Goal: Information Seeking & Learning: Learn about a topic

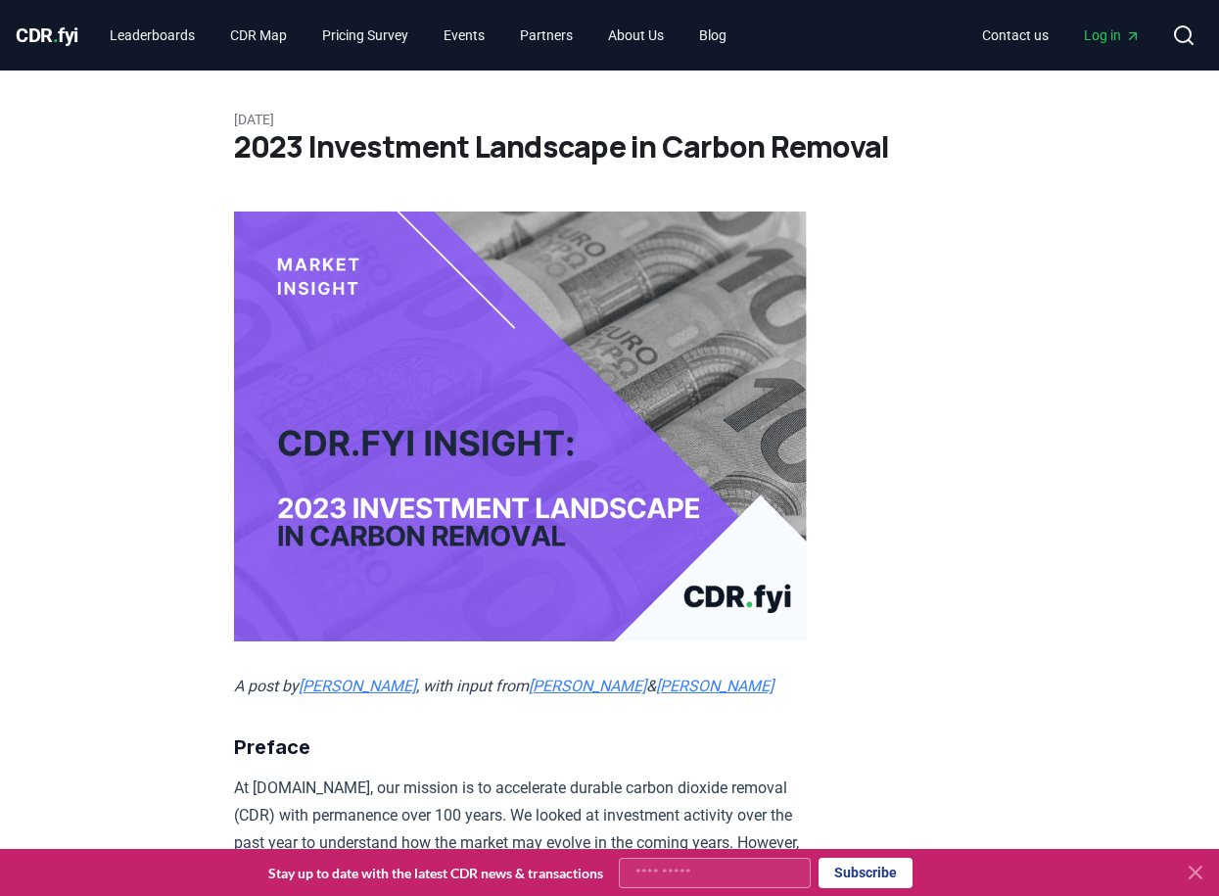
click at [41, 35] on span "CDR . fyi" at bounding box center [47, 34] width 63 height 23
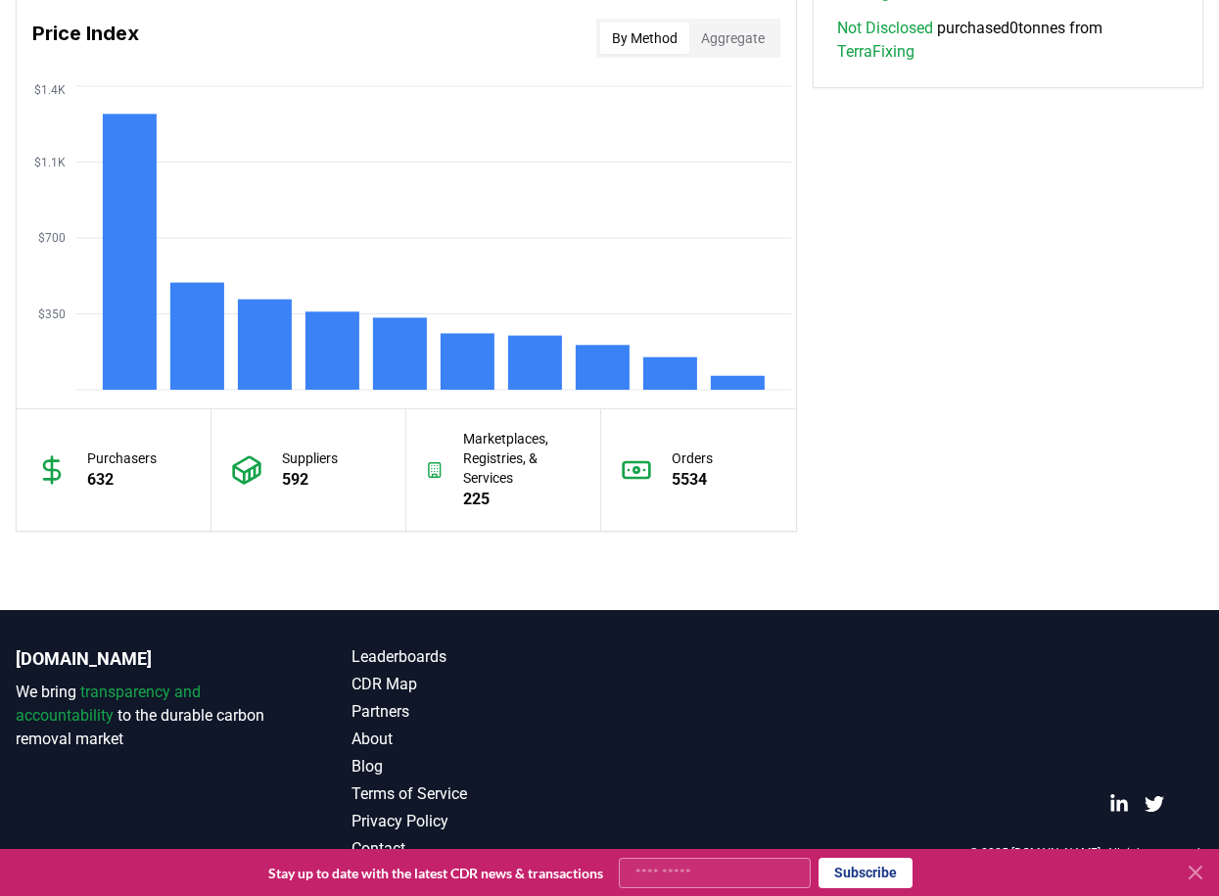
scroll to position [1641, 0]
click at [1190, 868] on icon at bounding box center [1195, 872] width 12 height 12
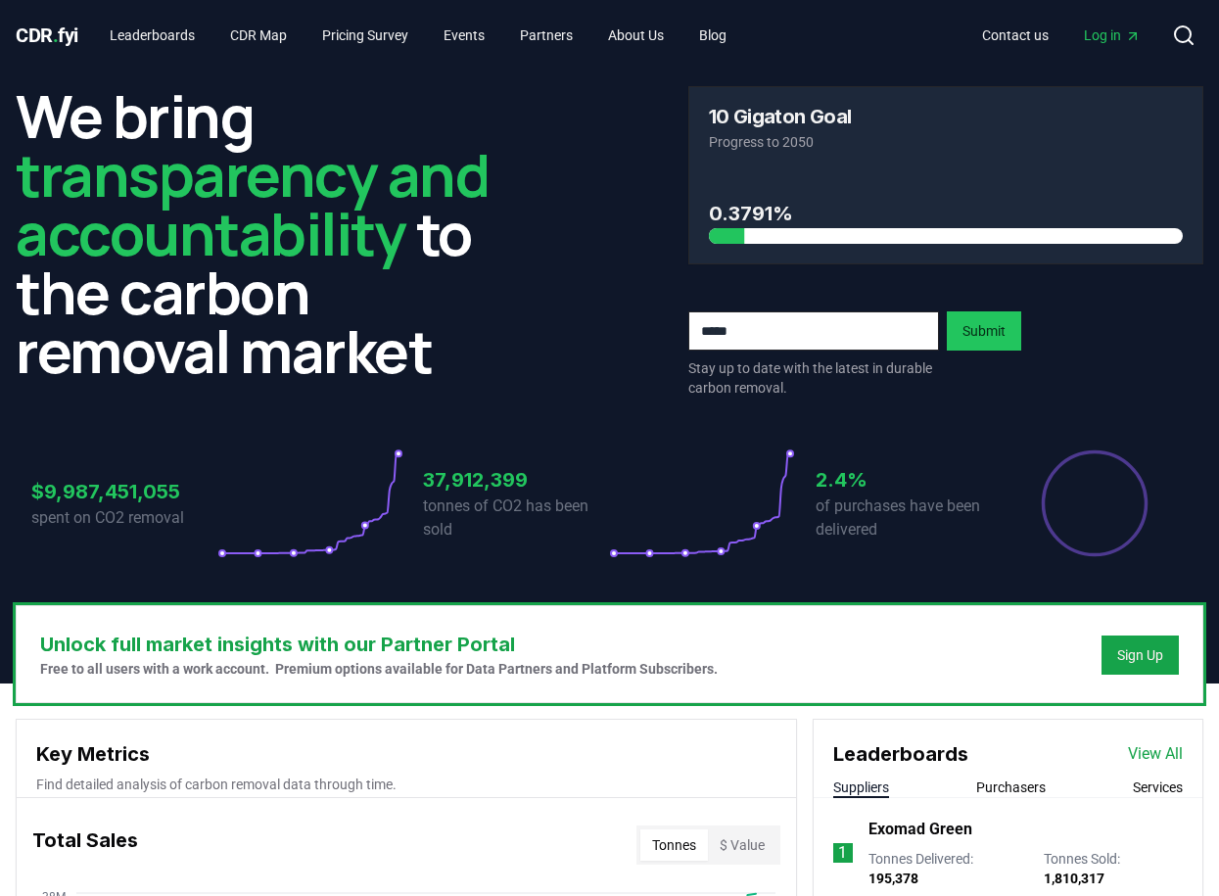
scroll to position [0, 0]
click at [731, 33] on link "Blog" at bounding box center [712, 35] width 59 height 35
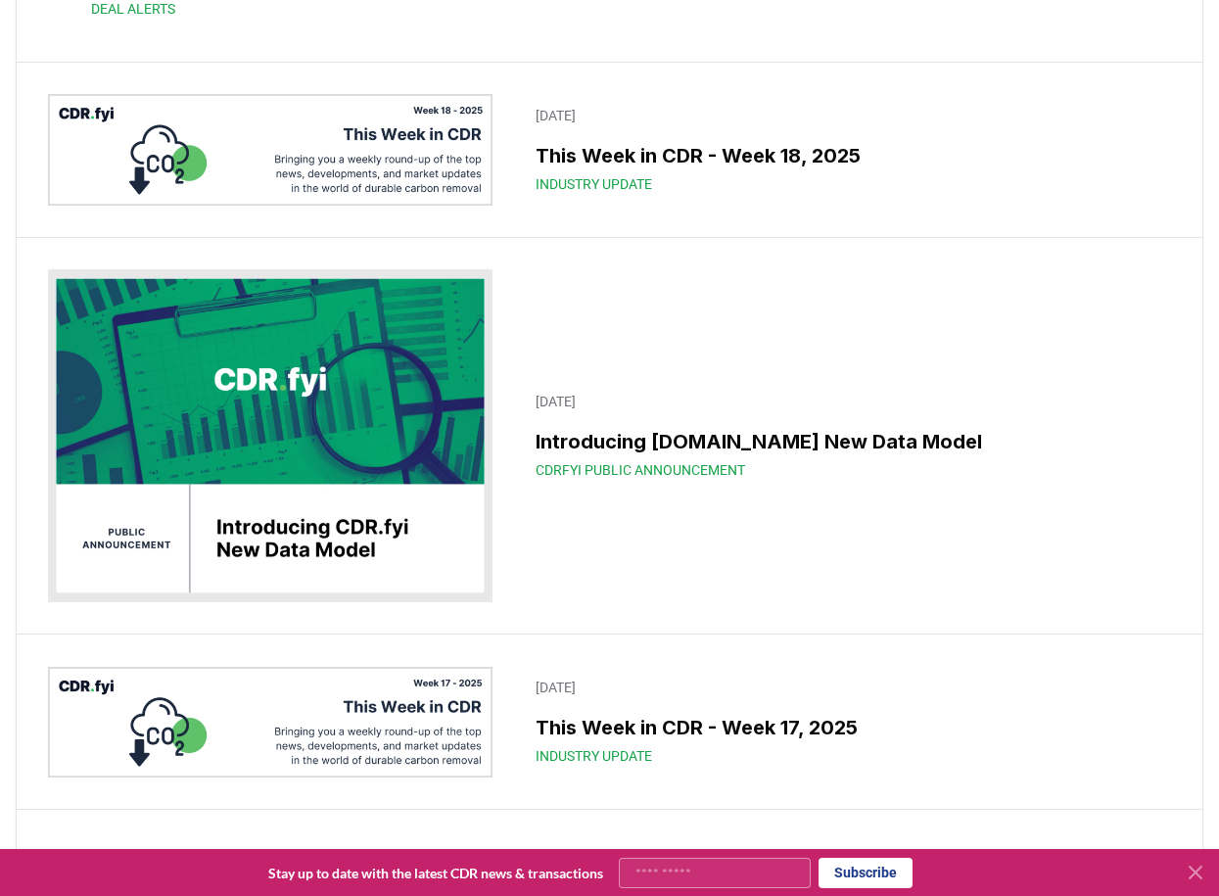
scroll to position [6586, 0]
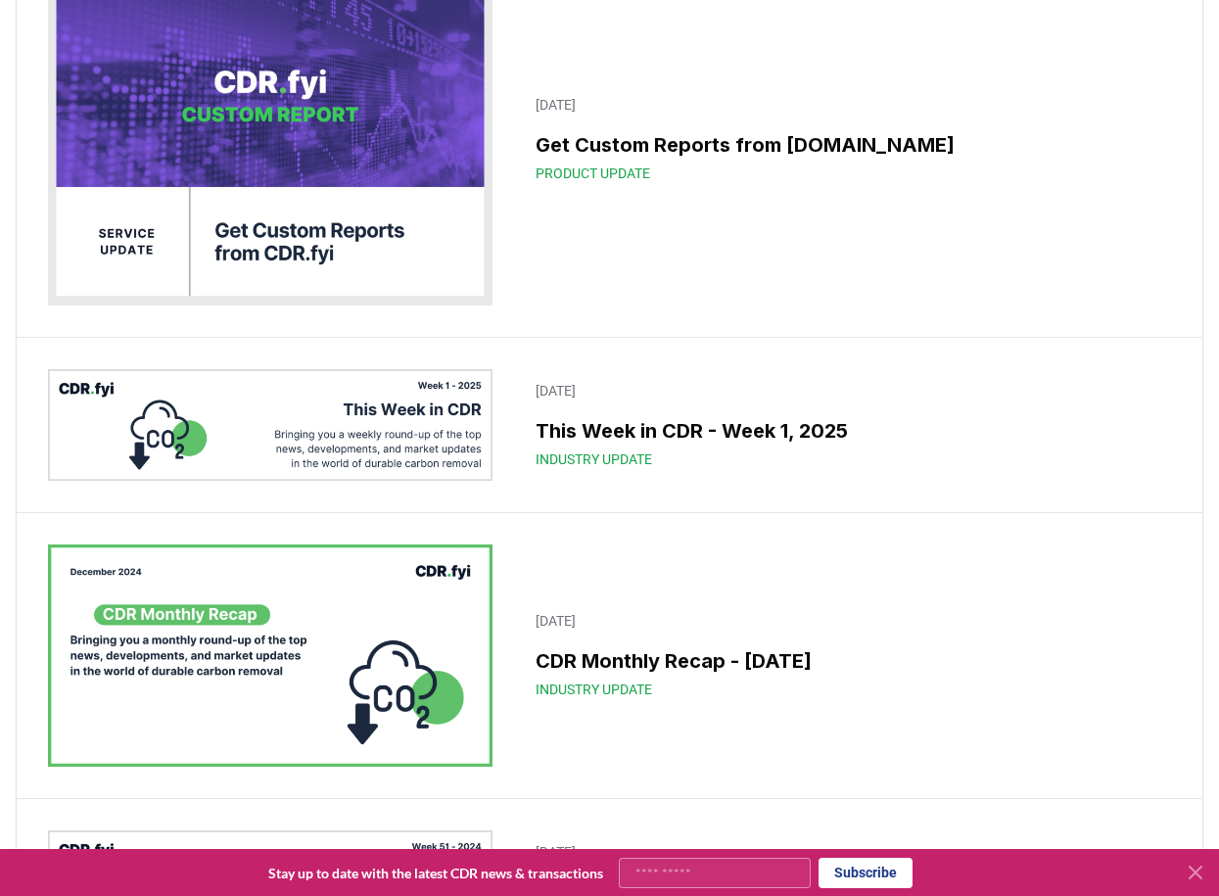
scroll to position [14668, 0]
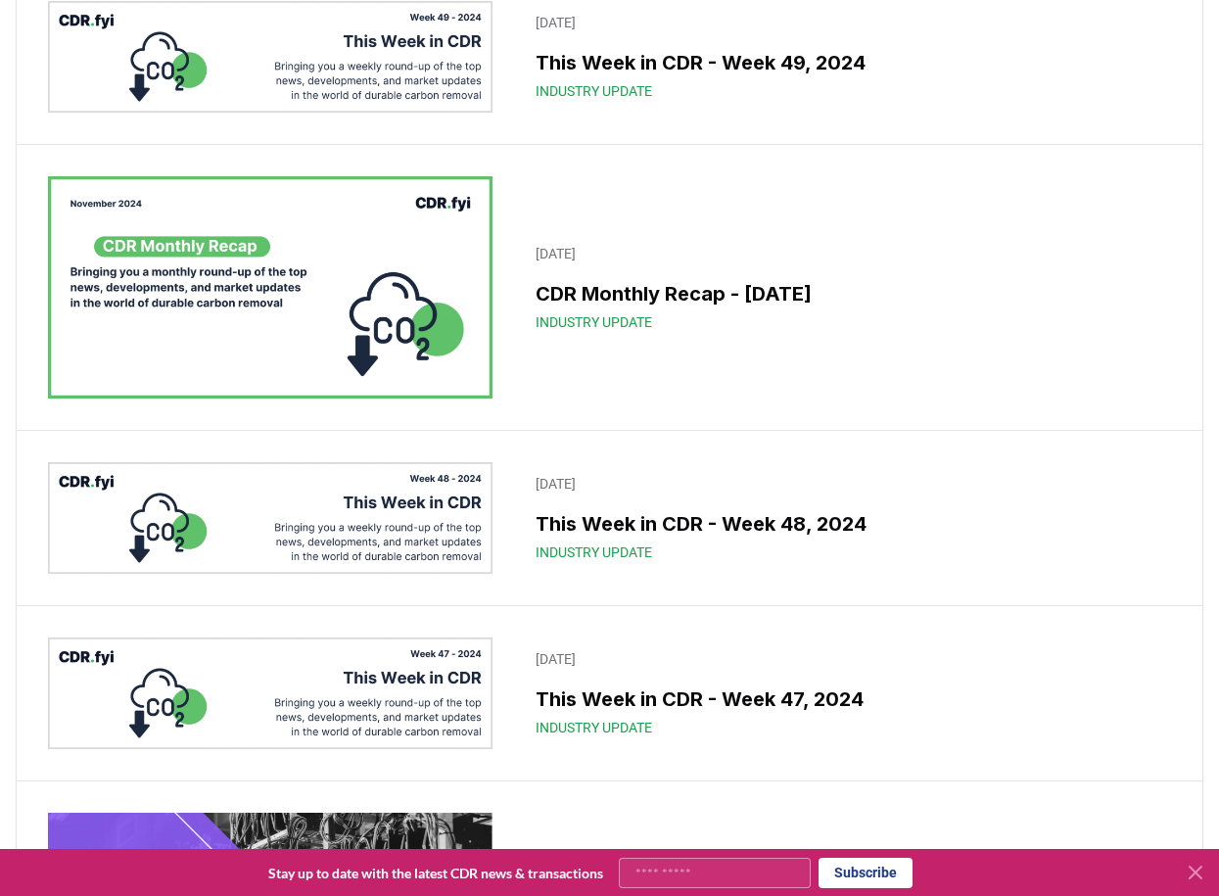
scroll to position [16395, 0]
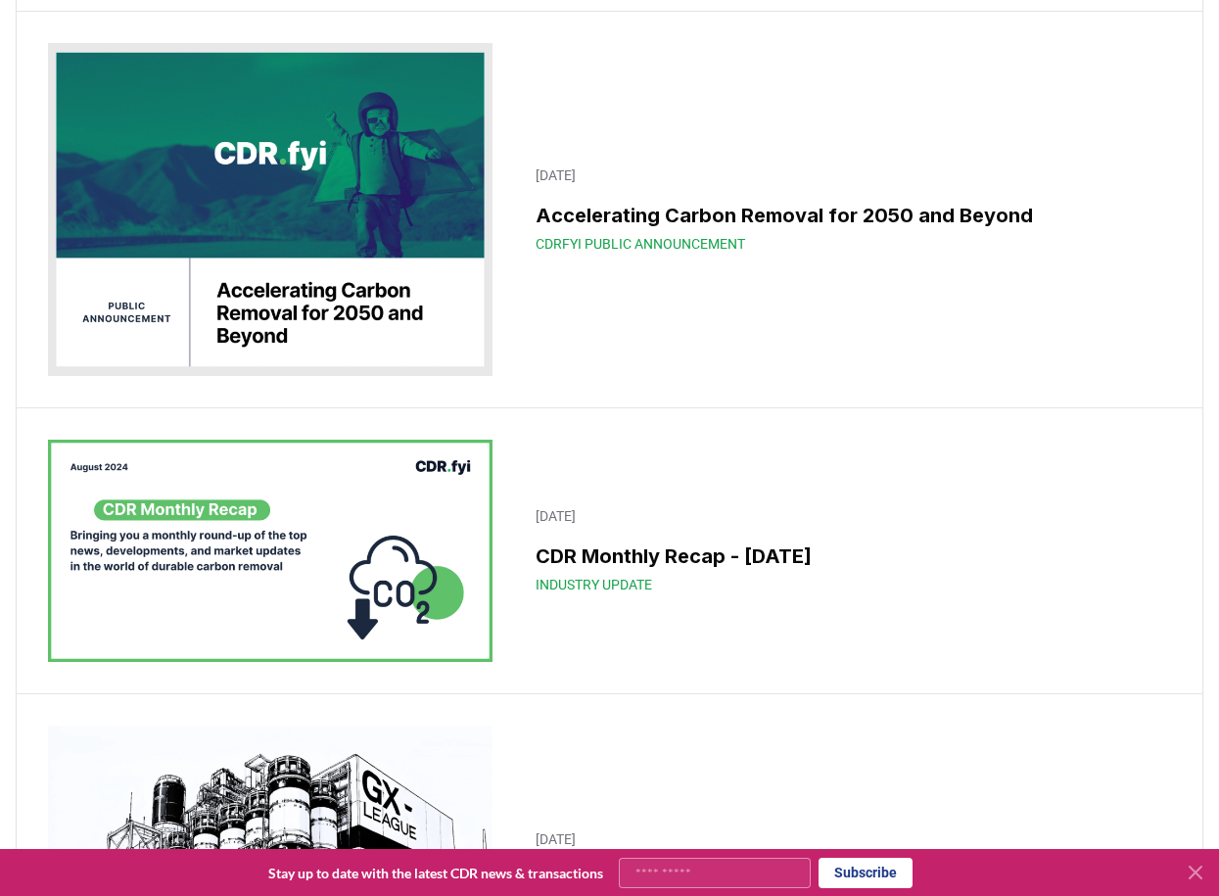
scroll to position [18862, 0]
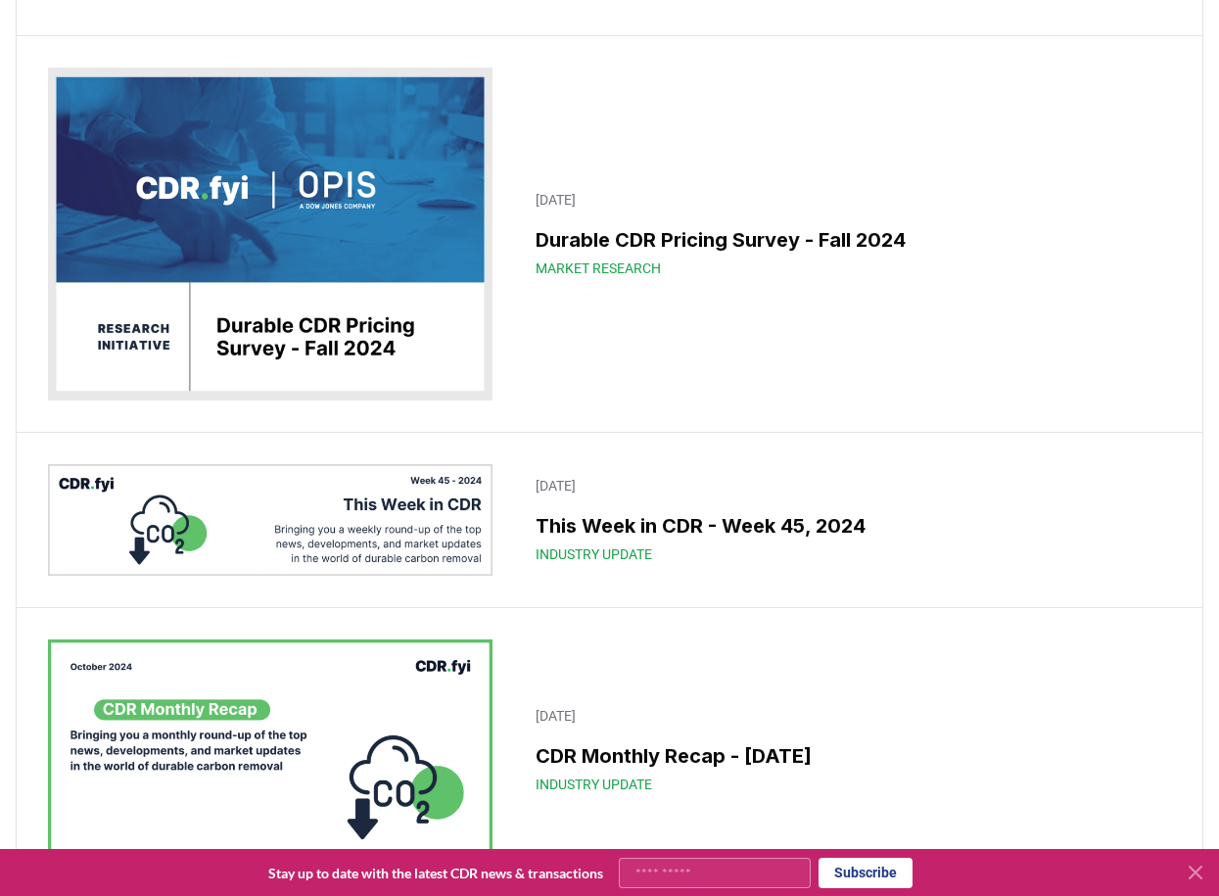
scroll to position [17745, 0]
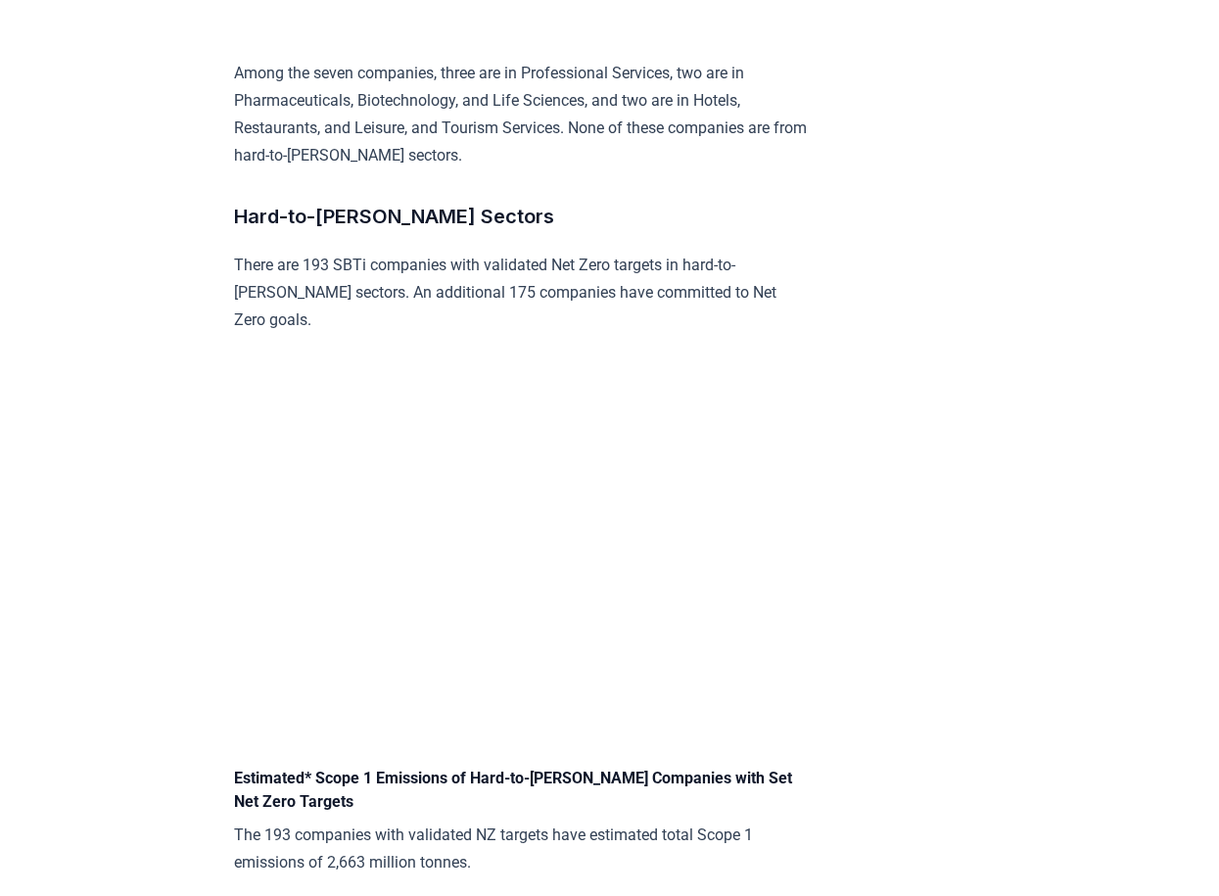
scroll to position [3135, 0]
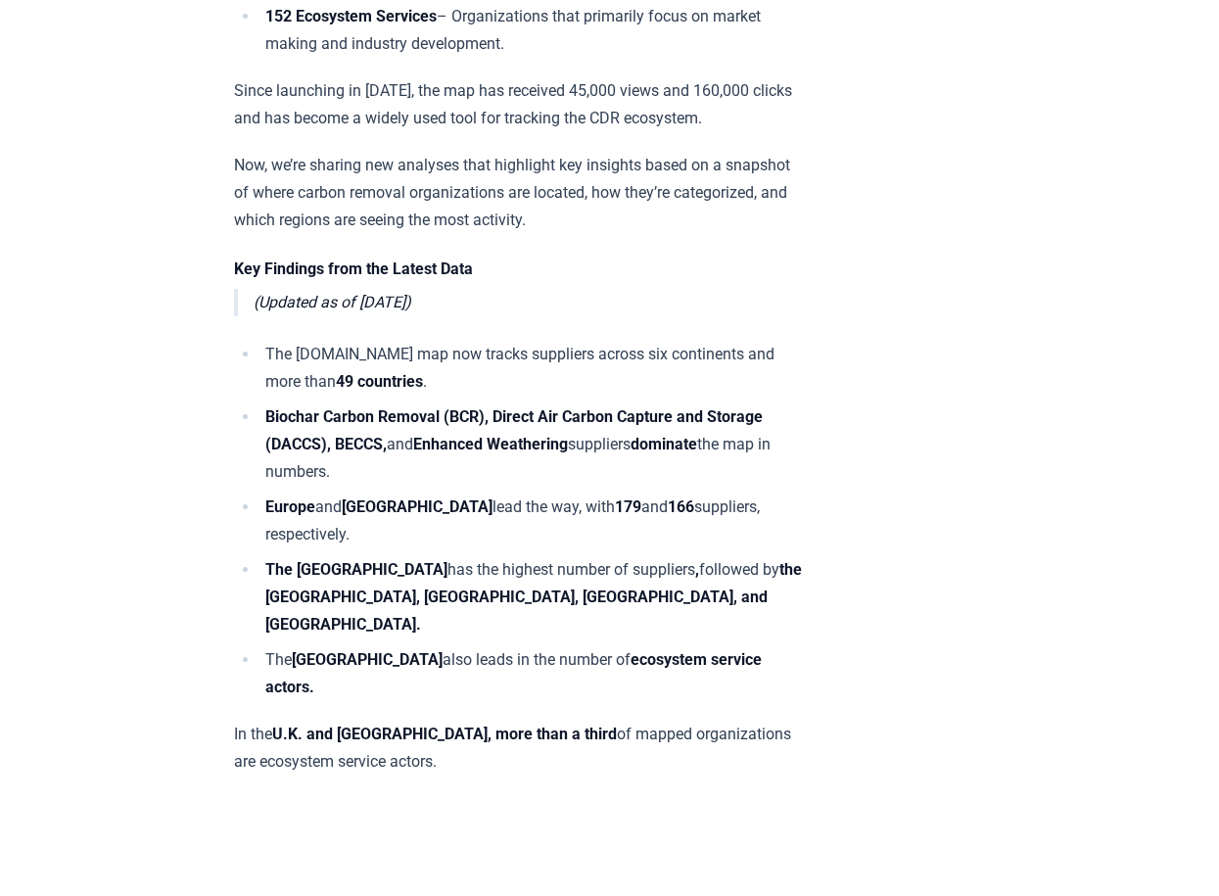
scroll to position [1377, 0]
